Goal: Task Accomplishment & Management: Use online tool/utility

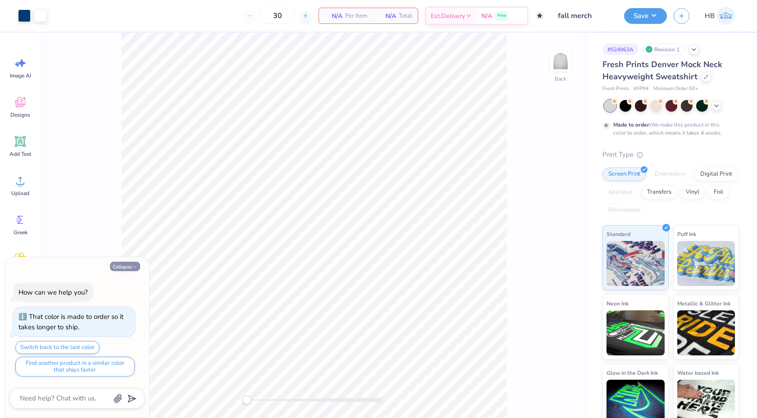
click at [132, 265] on icon "button" at bounding box center [134, 266] width 5 height 5
type textarea "x"
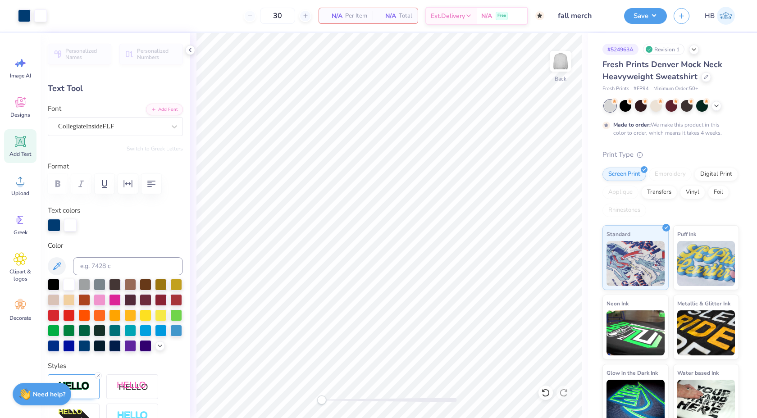
type input "3.00"
click at [642, 11] on button "Save" at bounding box center [645, 15] width 43 height 16
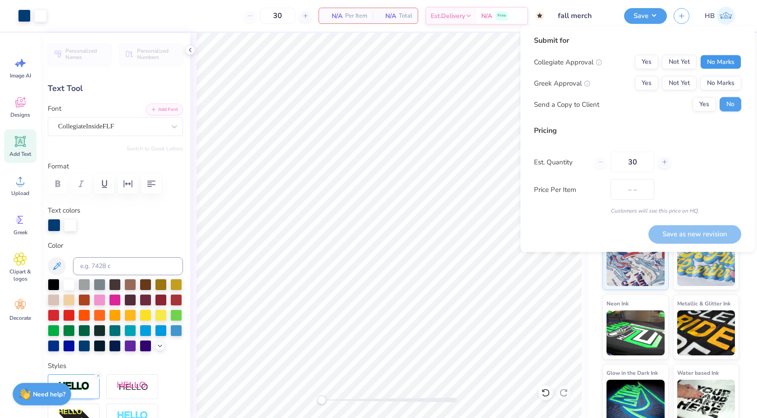
click at [711, 63] on button "No Marks" at bounding box center [720, 62] width 41 height 14
click at [650, 83] on button "Yes" at bounding box center [646, 83] width 23 height 14
click at [694, 231] on button "Save as new revision" at bounding box center [694, 234] width 93 height 18
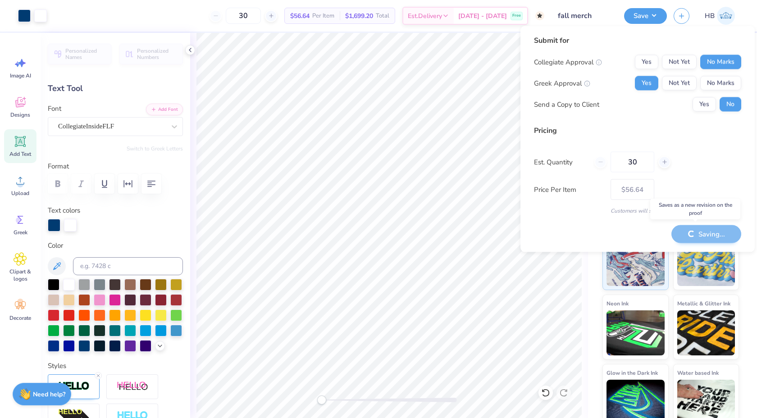
type input "$56.64"
